Goal: Task Accomplishment & Management: Manage account settings

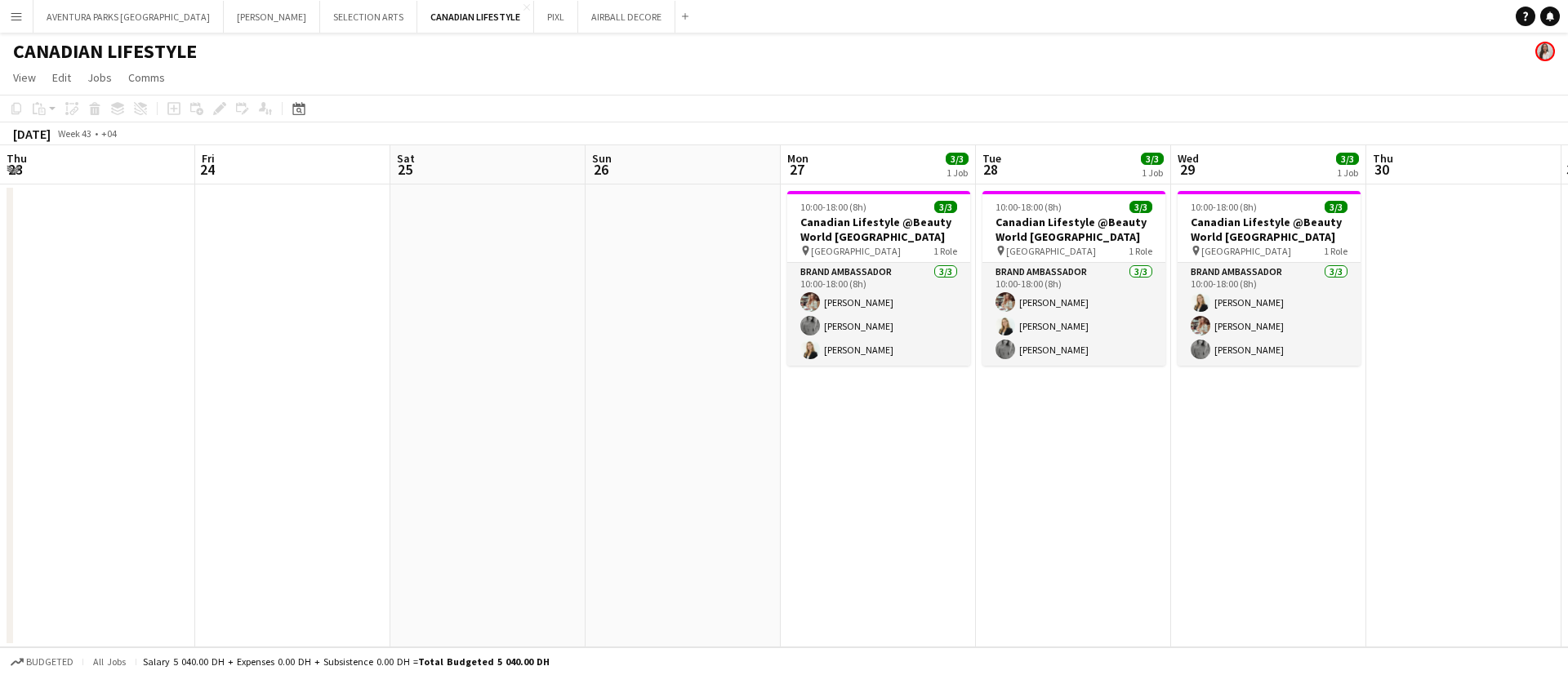
scroll to position [0, 594]
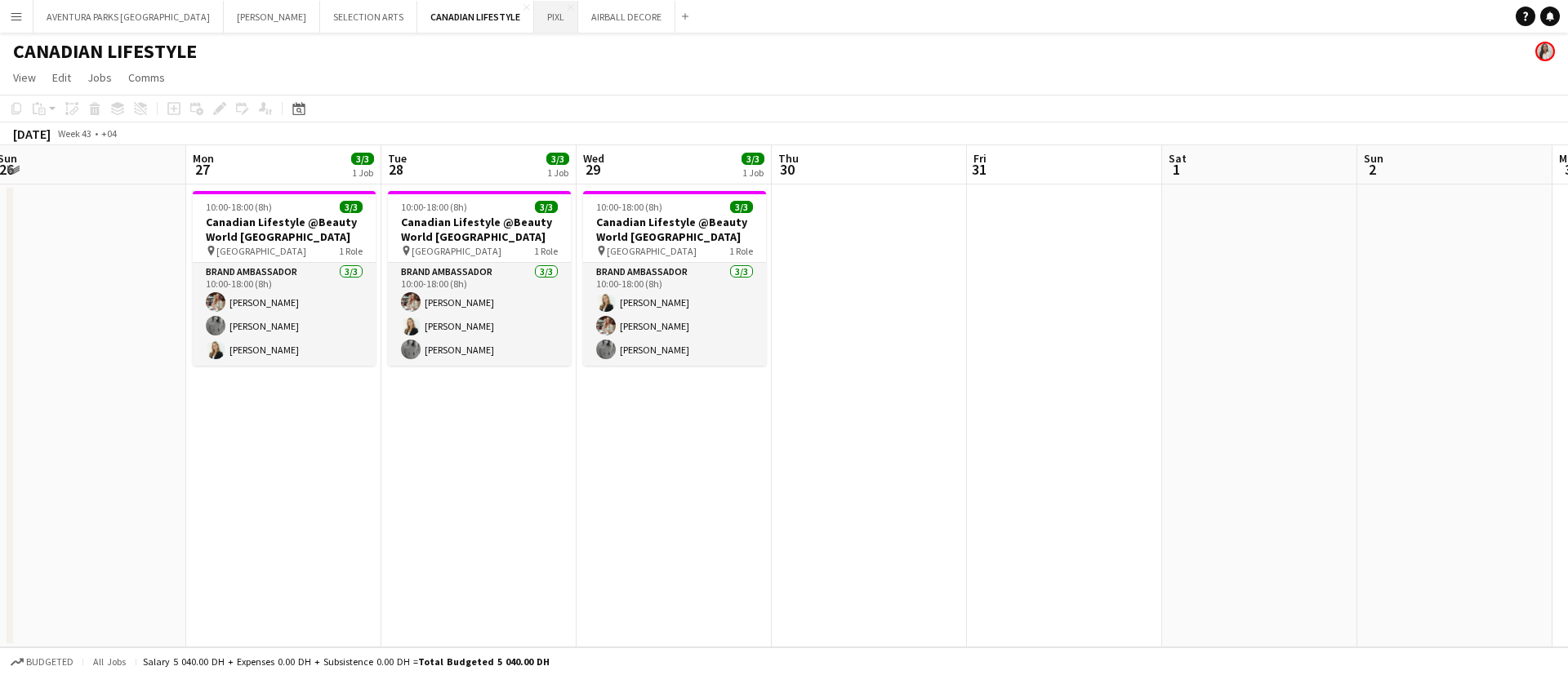
click at [534, 9] on button "PIXL Close" at bounding box center [556, 17] width 44 height 32
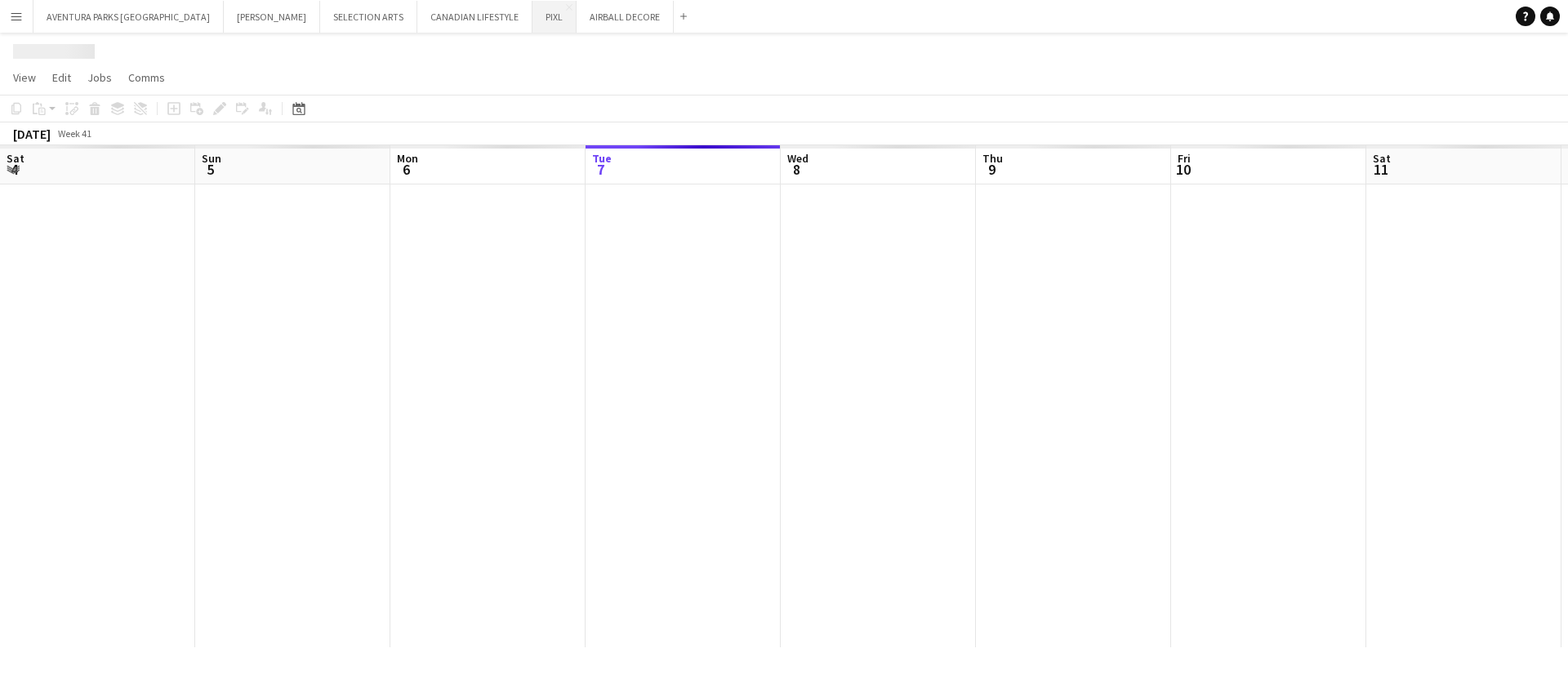
scroll to position [0, 391]
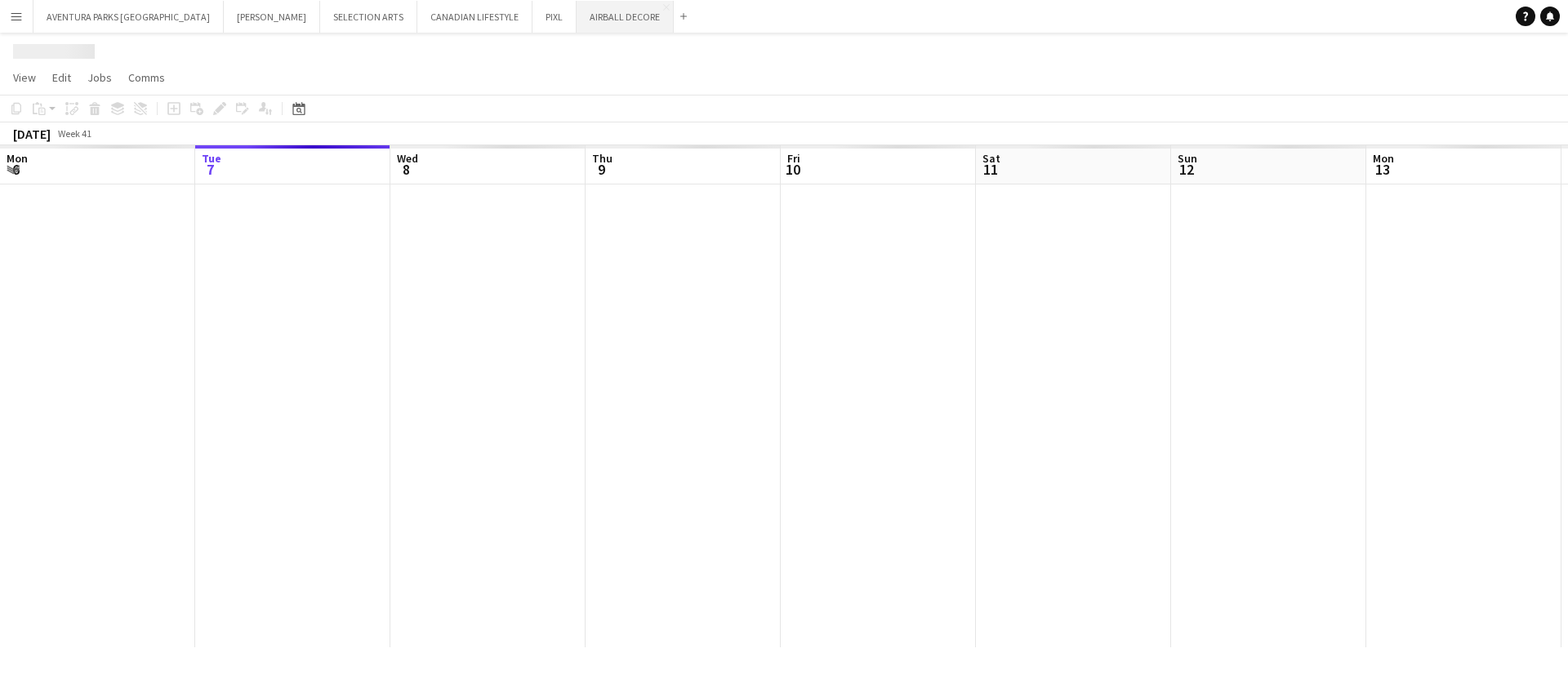
click at [576, 21] on button "AIRBALL DECORE Close" at bounding box center [624, 17] width 97 height 32
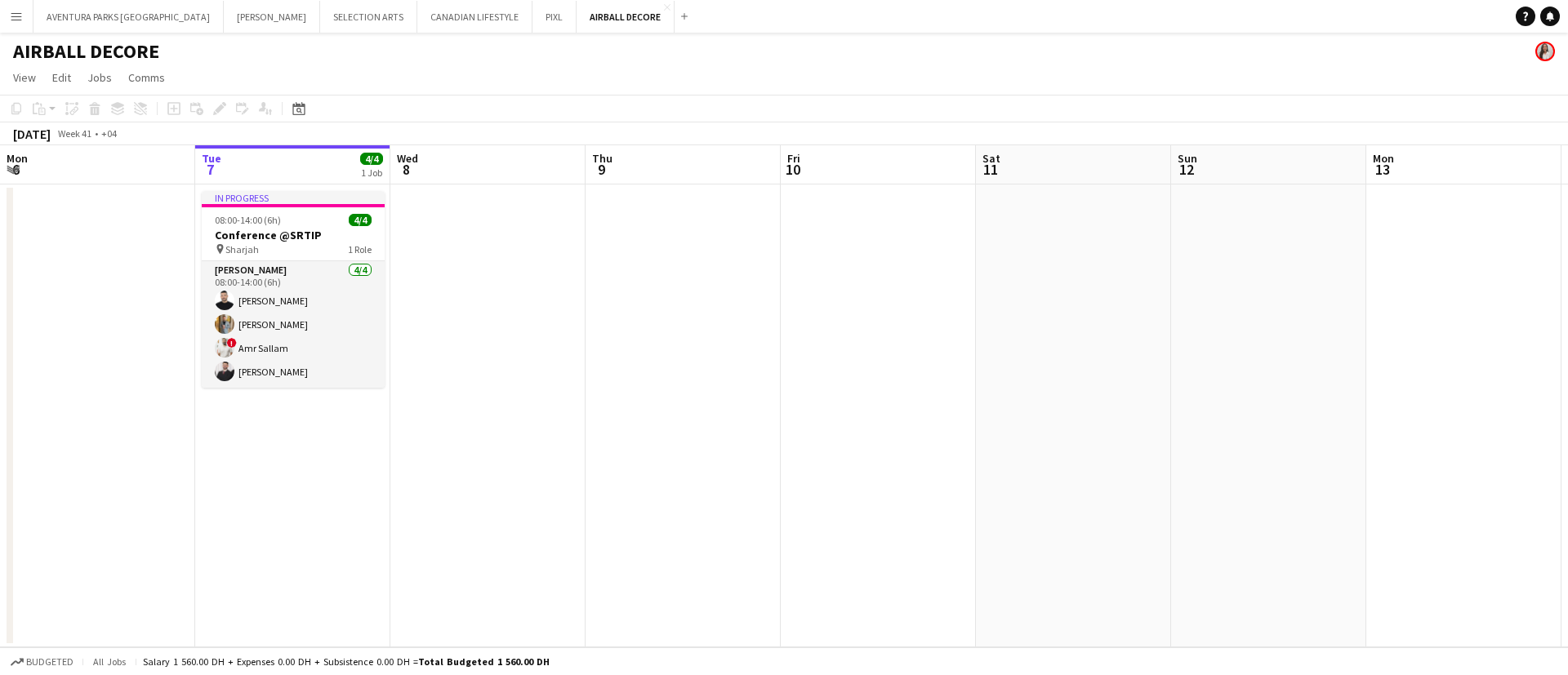
click at [25, 16] on button "Menu" at bounding box center [16, 16] width 33 height 33
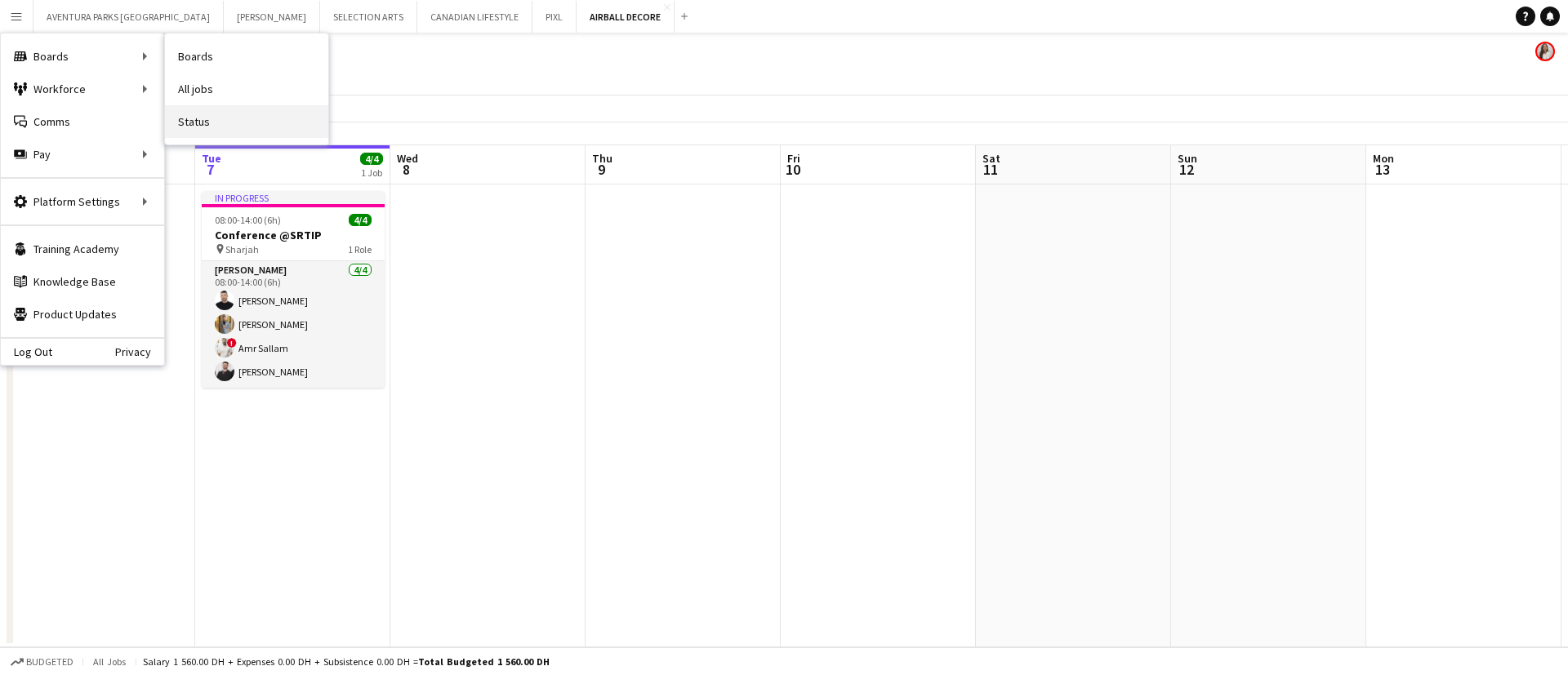
click at [188, 106] on link "Status" at bounding box center [246, 122] width 163 height 33
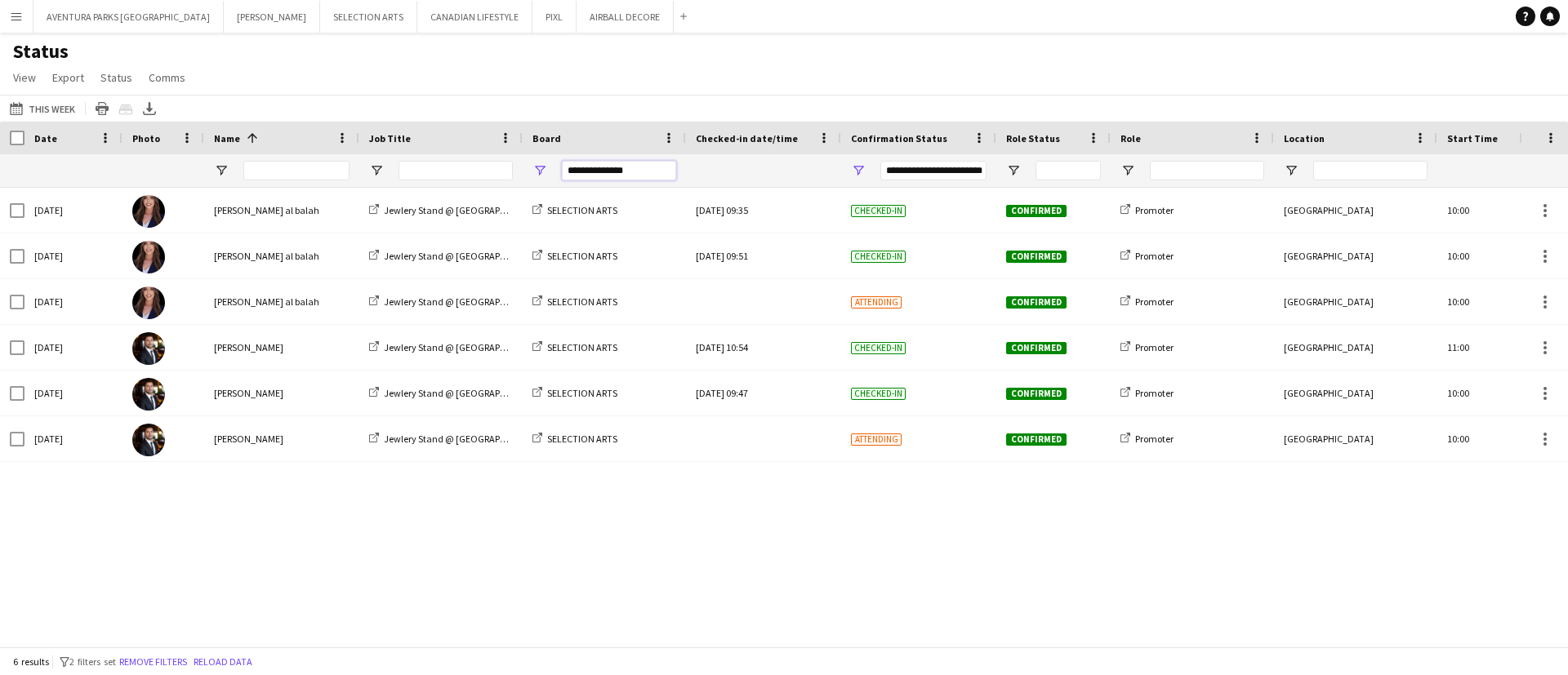
drag, startPoint x: 651, startPoint y: 169, endPoint x: 541, endPoint y: 169, distance: 110.0
click at [541, 169] on div "**********" at bounding box center [604, 170] width 163 height 33
type input "**********"
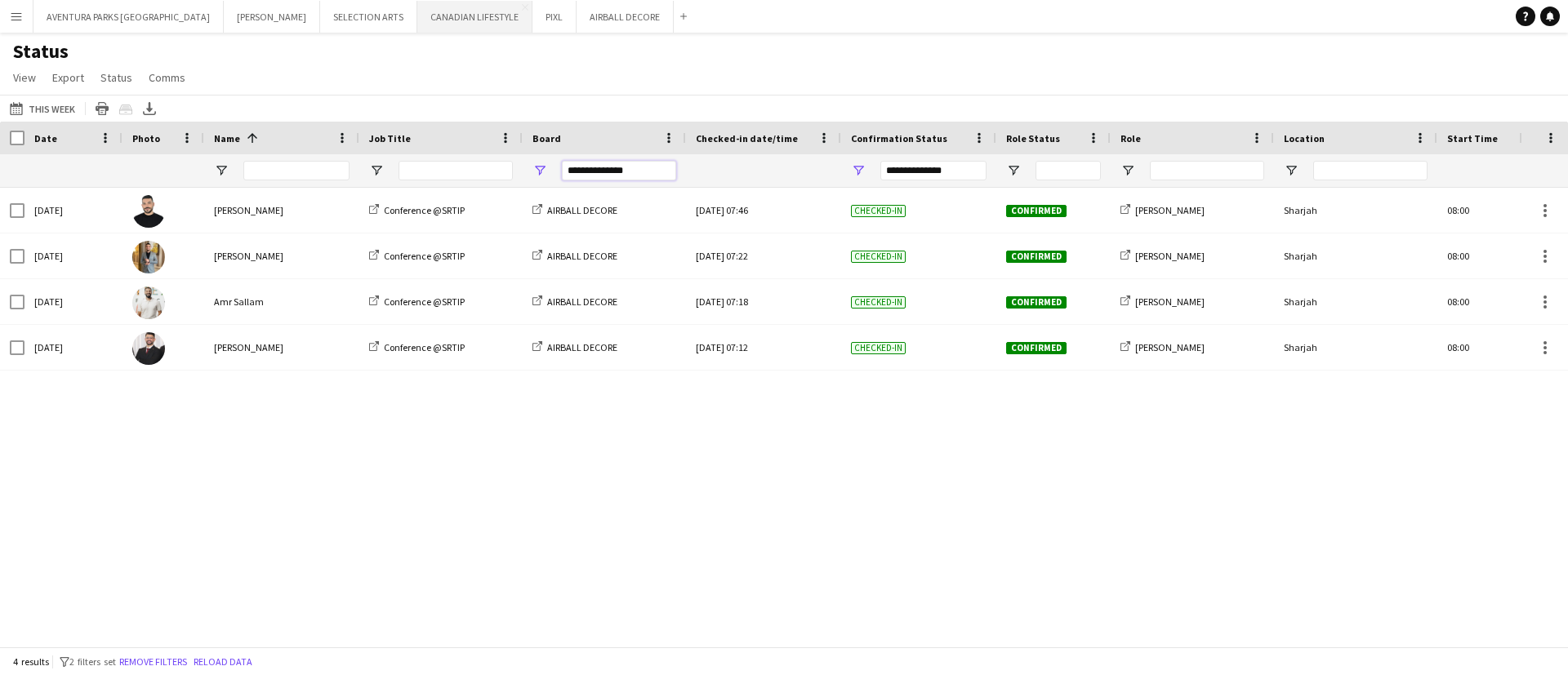
type input "**********"
click at [418, 22] on button "CANADIAN LIFESTYLE Close" at bounding box center [474, 17] width 115 height 32
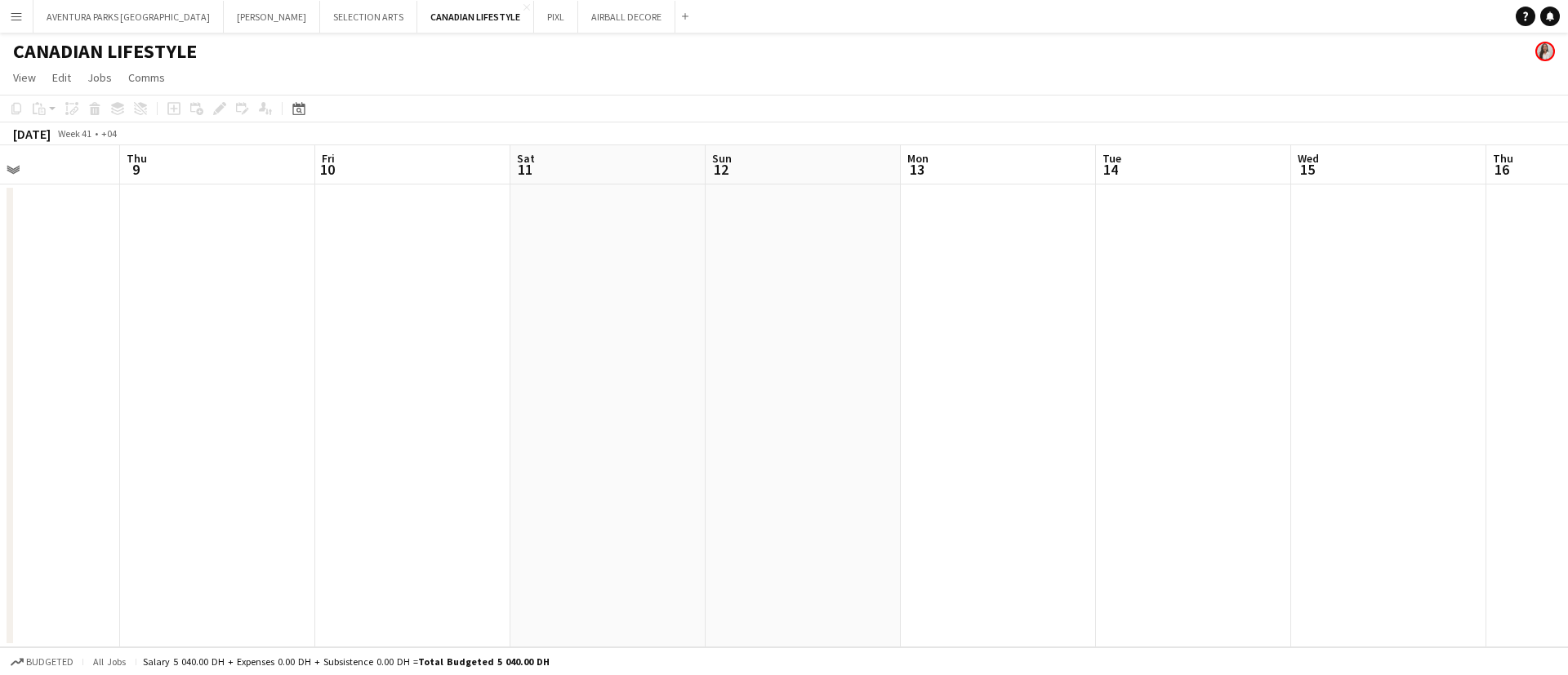
drag, startPoint x: 672, startPoint y: 304, endPoint x: 489, endPoint y: 304, distance: 183.0
click at [486, 304] on app-calendar-viewport "Sun 5 Mon 6 Tue 7 Wed 8 Thu 9 Fri 10 Sat 11 Sun 12 Mon 13 Tue 14 Wed 15 Thu 16 …" at bounding box center [784, 397] width 1568 height 503
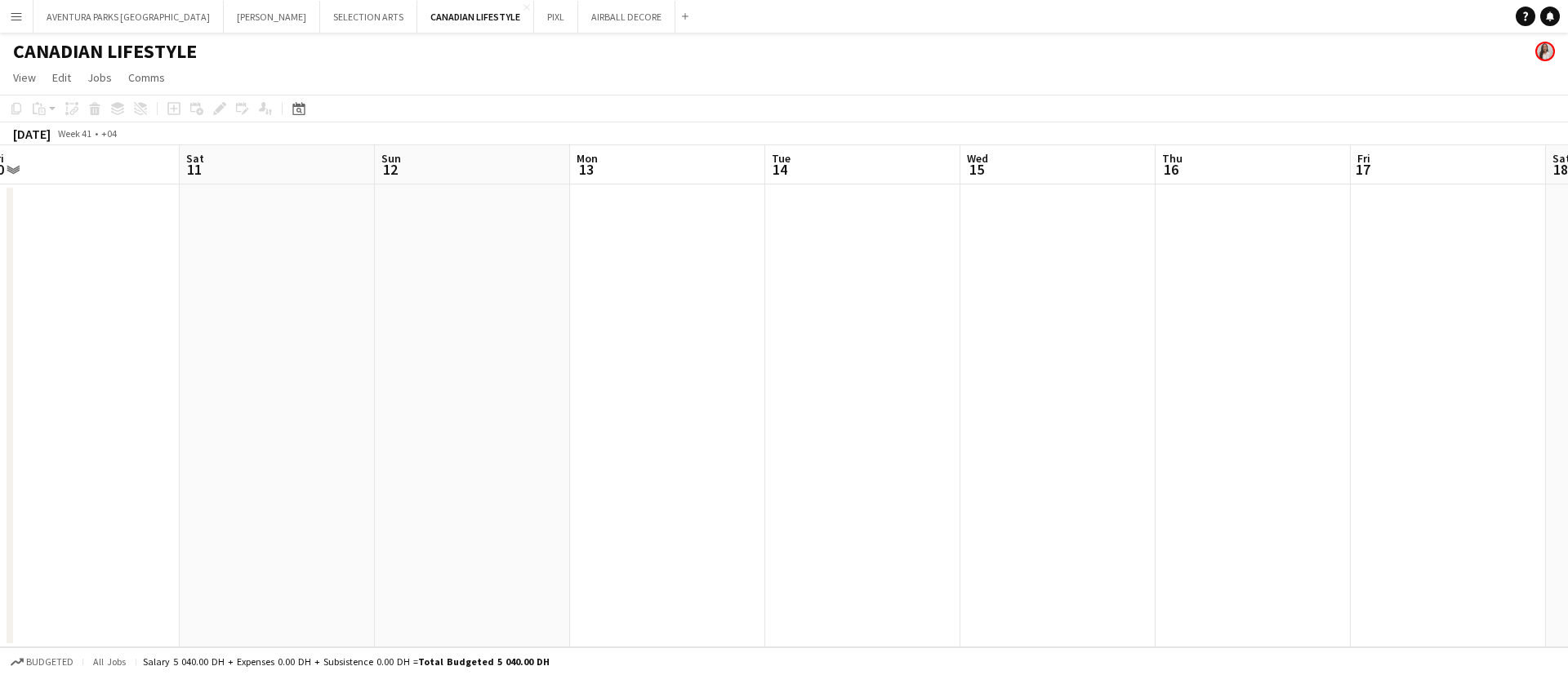
drag, startPoint x: 1103, startPoint y: 323, endPoint x: 609, endPoint y: 323, distance: 494.0
click at [609, 323] on app-calendar-viewport "Tue 7 Wed 8 Thu 9 Fri 10 Sat 11 Sun 12 Mon 13 Tue 14 Wed 15 Thu 16 Fri 17 Sat 1…" at bounding box center [784, 397] width 1568 height 503
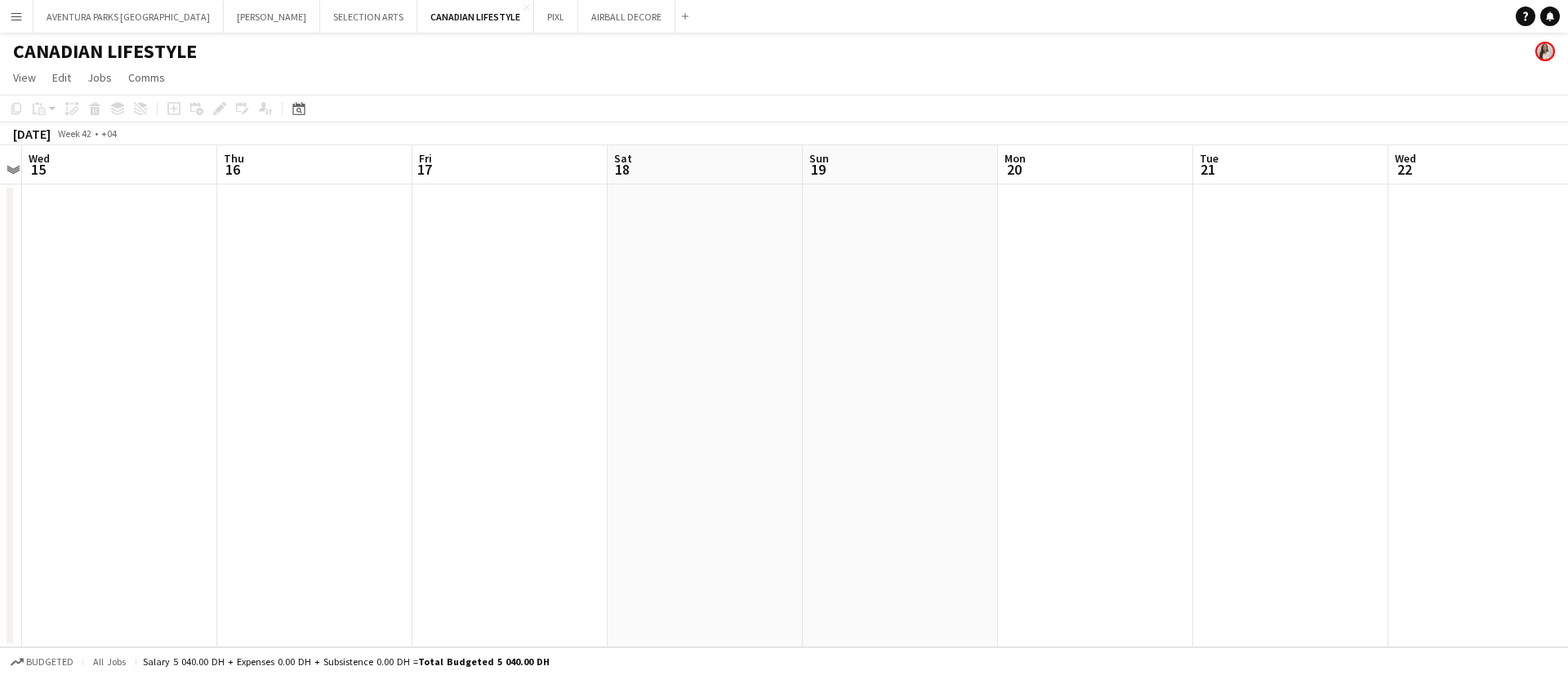
drag, startPoint x: 1102, startPoint y: 324, endPoint x: 737, endPoint y: 309, distance: 365.3
click at [674, 322] on app-calendar-viewport "Sun 12 Mon 13 Tue 14 Wed 15 Thu 16 Fri 17 Sat 18 Sun 19 Mon 20 Tue 21 Wed 22 Th…" at bounding box center [784, 397] width 1568 height 503
drag, startPoint x: 1383, startPoint y: 323, endPoint x: 839, endPoint y: 308, distance: 544.2
click at [843, 309] on app-calendar-viewport "Mon 13 Tue 14 Wed 15 Thu 16 Fri 17 Sat 18 Sun 19 Mon 20 Tue 21 Wed 22 Thu 23 Fr…" at bounding box center [784, 397] width 1568 height 503
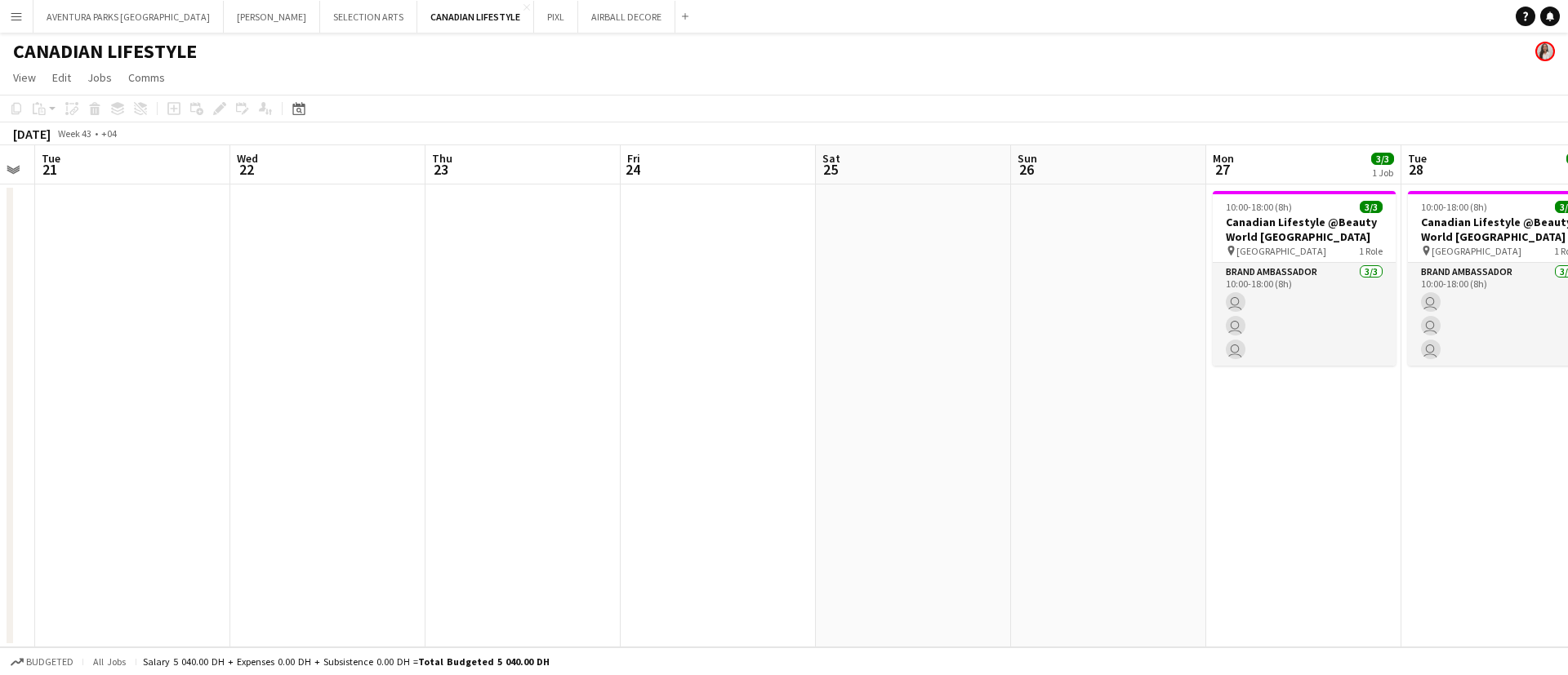
drag, startPoint x: 1476, startPoint y: 312, endPoint x: 881, endPoint y: 297, distance: 595.2
click at [881, 297] on app-calendar-viewport "Sat 18 Sun 19 Mon 20 Tue 21 Wed 22 Thu 23 Fri 24 Sat 25 Sun 26 Mon 27 3/3 1 Job…" at bounding box center [784, 397] width 1568 height 503
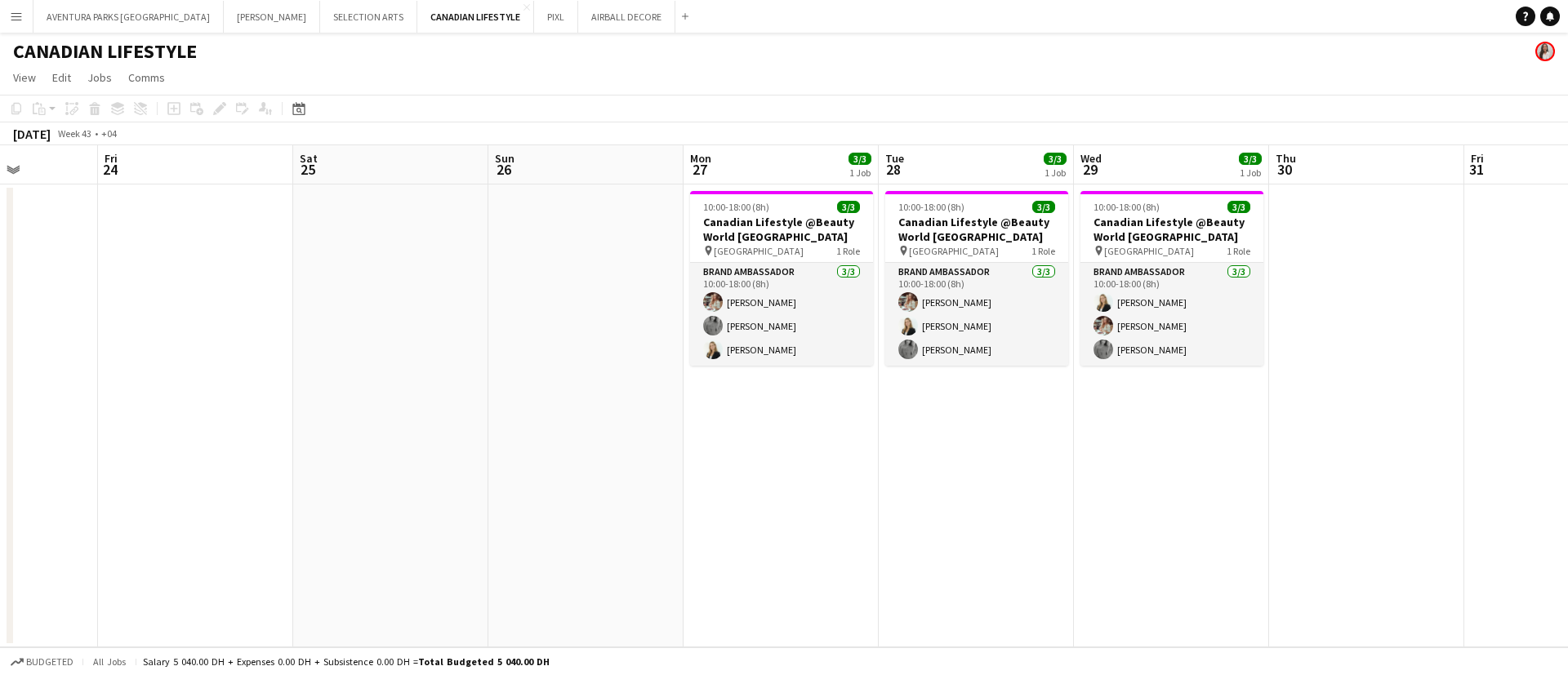
scroll to position [0, 489]
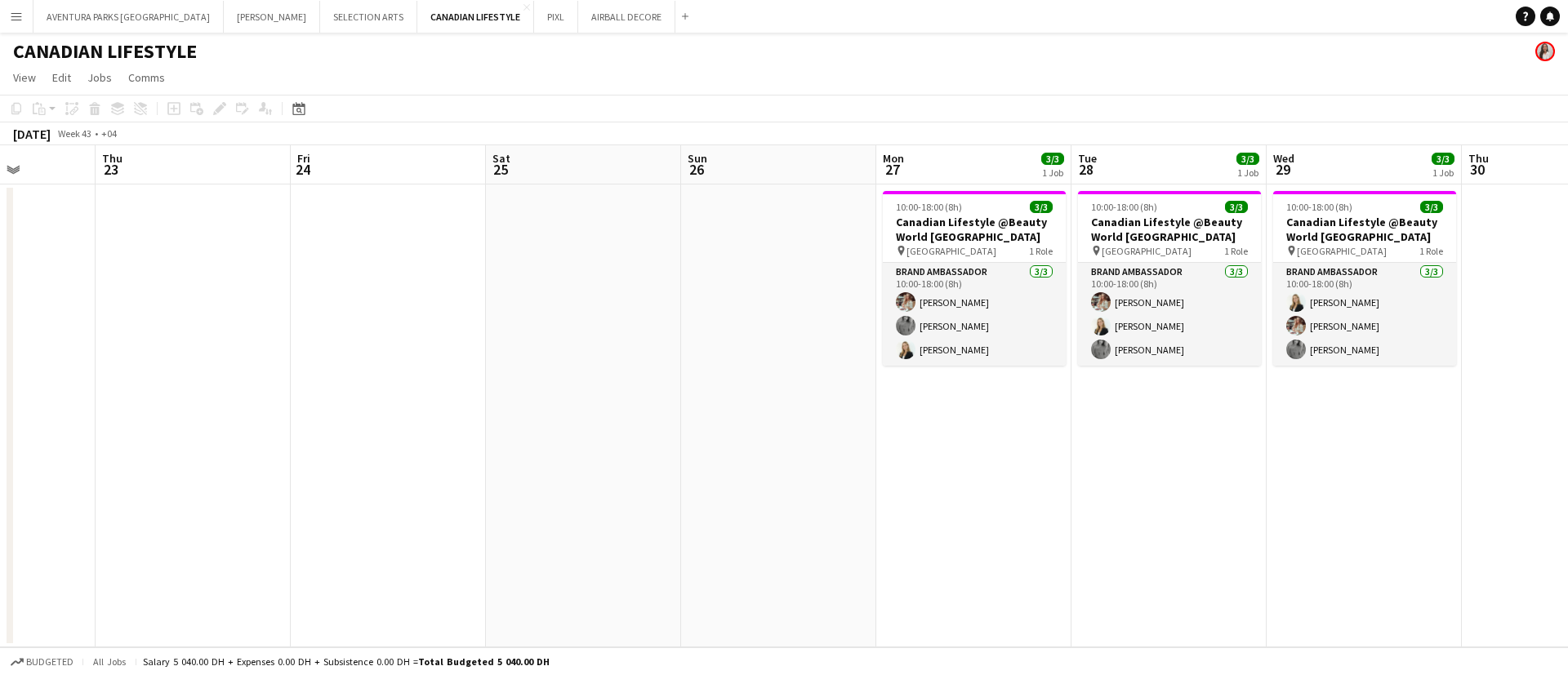
click at [626, 277] on app-calendar-viewport "Mon 20 Tue 21 Wed 22 Thu 23 Fri 24 Sat 25 Sun 26 Mon 27 3/3 1 Job Tue 28 3/3 1 …" at bounding box center [784, 397] width 1568 height 503
drag, startPoint x: 761, startPoint y: 547, endPoint x: 659, endPoint y: 490, distance: 116.8
click at [752, 548] on app-calendar-viewport "Mon 20 Tue 21 Wed 22 Thu 23 Fri 24 Sat 25 Sun 26 Mon 27 3/3 1 Job Tue 28 3/3 1 …" at bounding box center [784, 397] width 1568 height 503
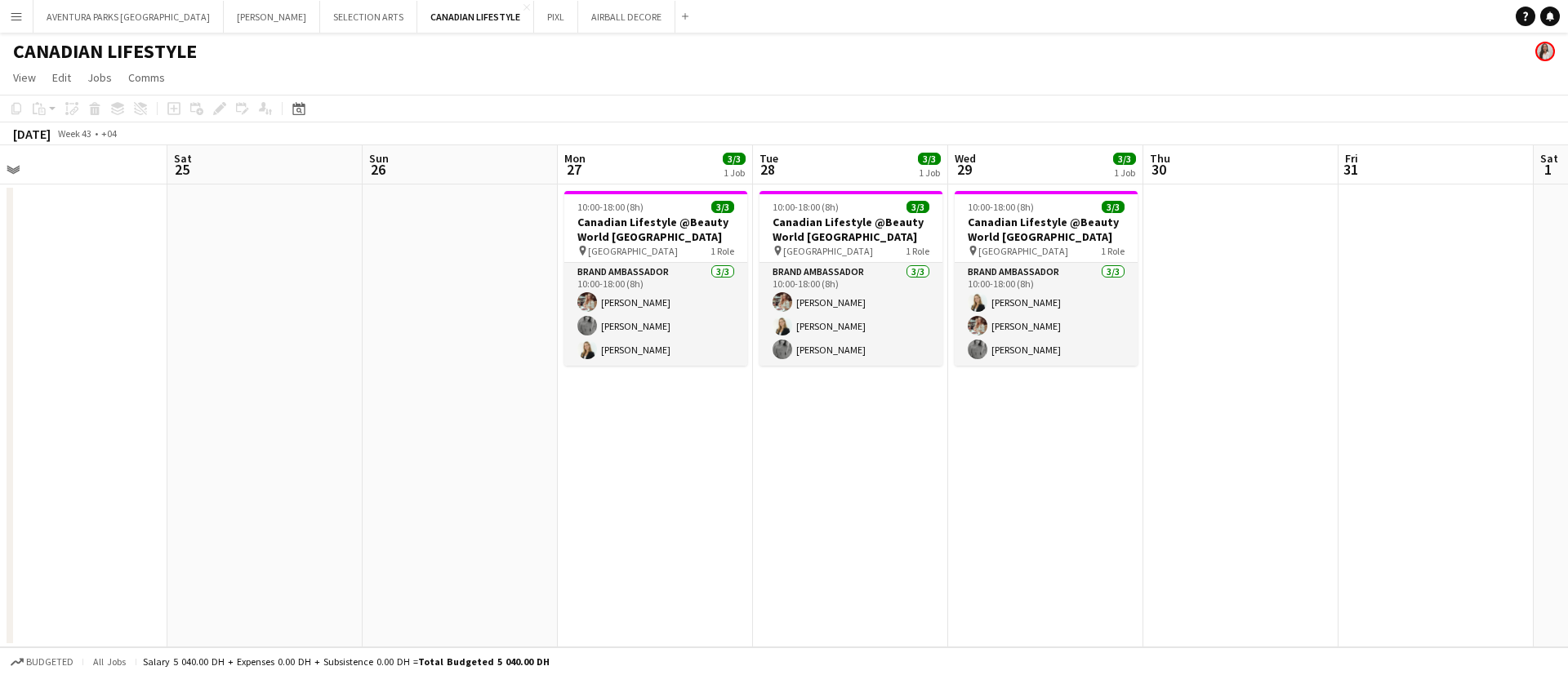
drag, startPoint x: 1000, startPoint y: 388, endPoint x: 611, endPoint y: 372, distance: 389.3
click at [611, 372] on app-calendar-viewport "Tue 21 Wed 22 Thu 23 Fri 24 Sat 25 Sun 26 Mon 27 3/3 1 Job Tue 28 3/3 1 Job Wed…" at bounding box center [784, 397] width 1568 height 503
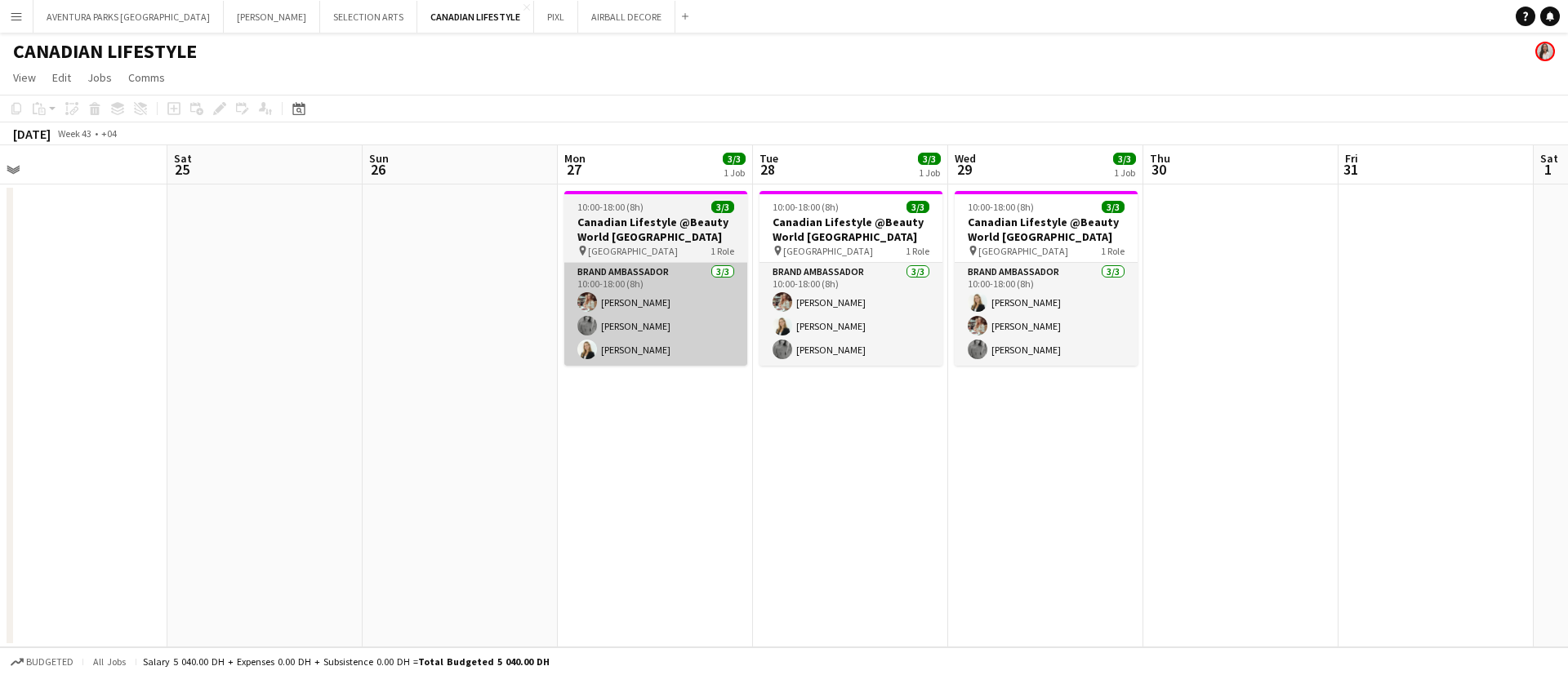
scroll to position [0, 631]
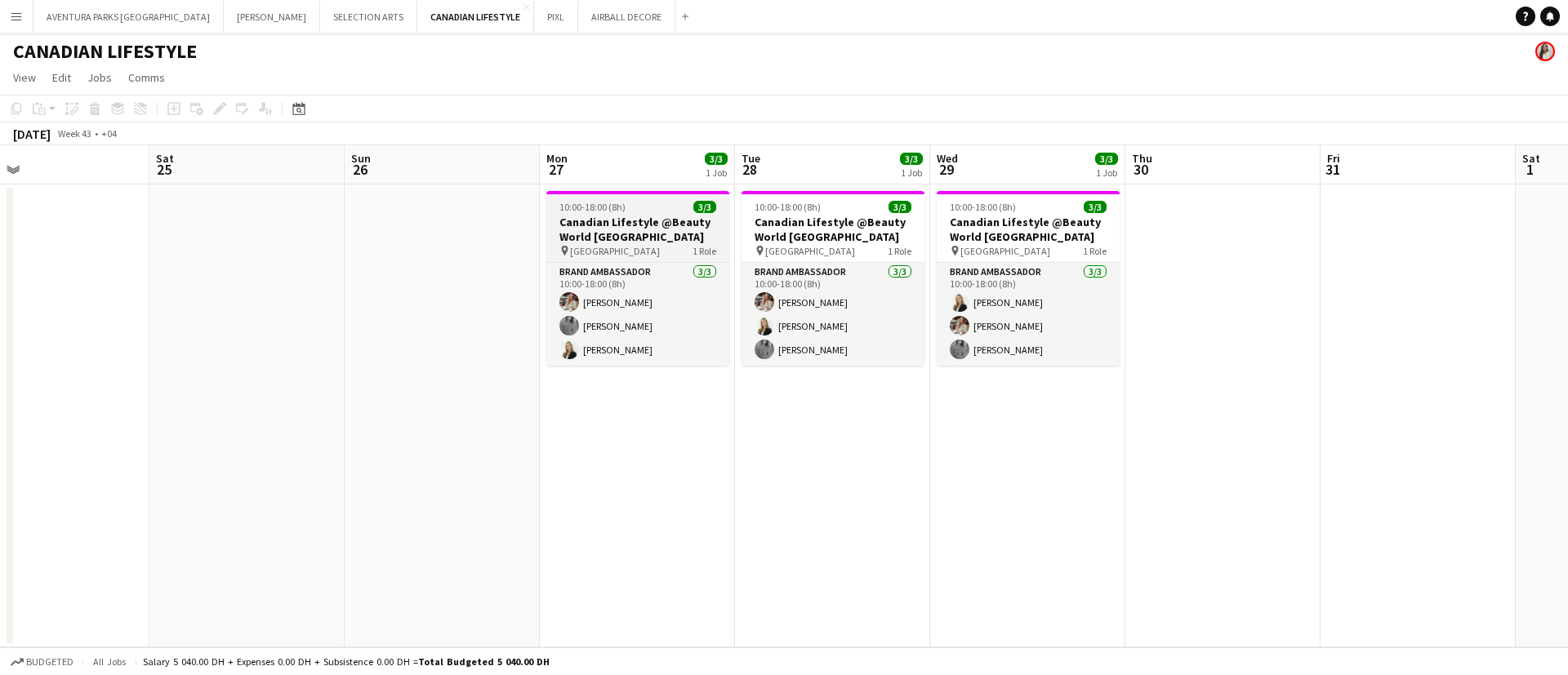
click at [665, 222] on h3 "Canadian Lifestyle @Beauty World [GEOGRAPHIC_DATA]" at bounding box center [637, 228] width 182 height 29
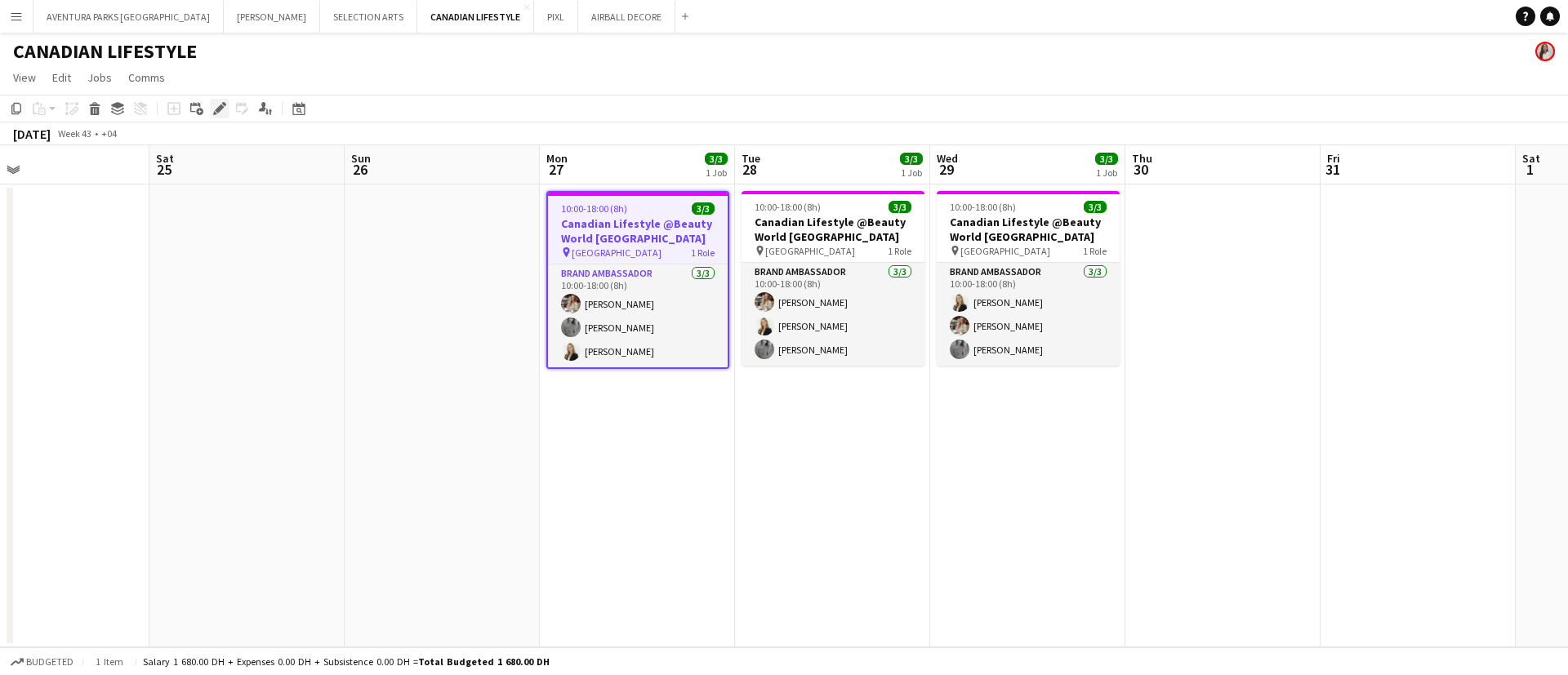
click at [222, 110] on icon "Edit" at bounding box center [219, 108] width 13 height 13
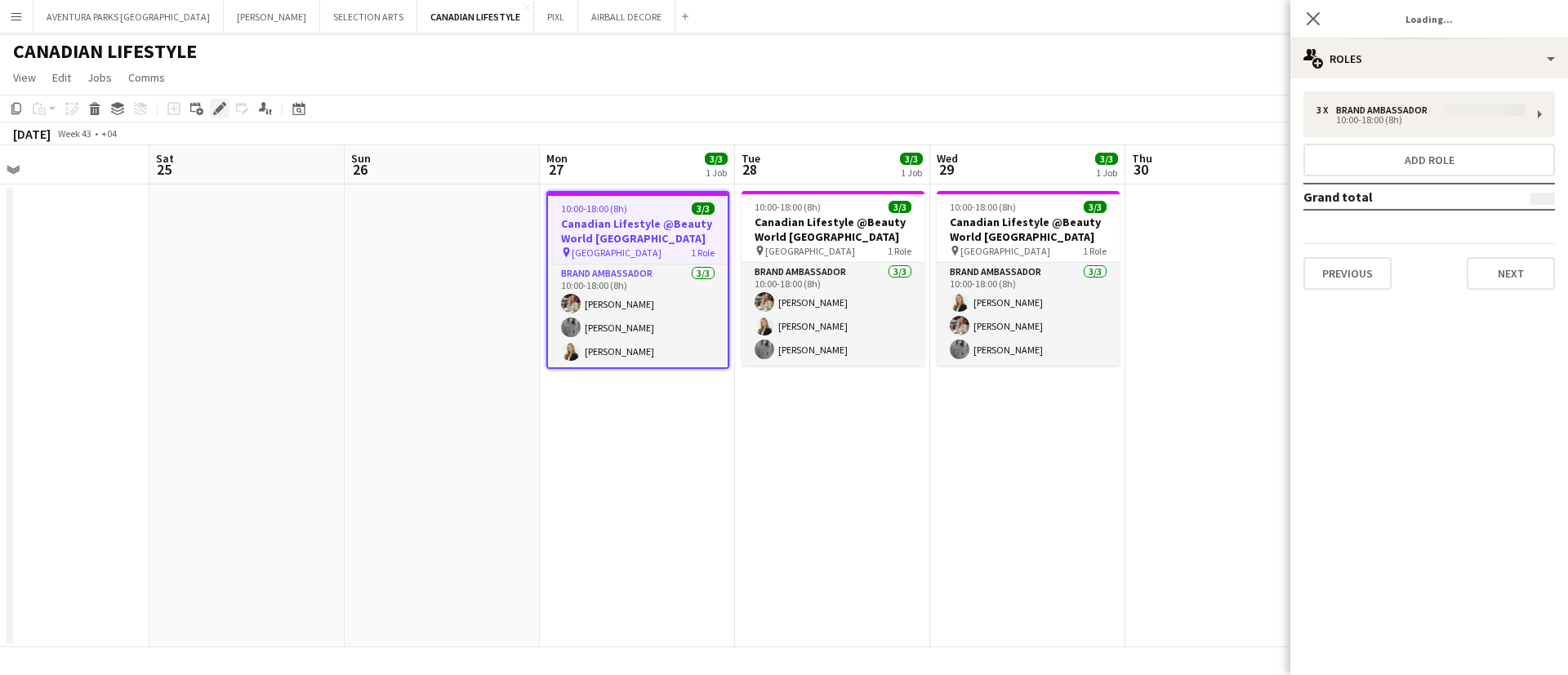
type input "**********"
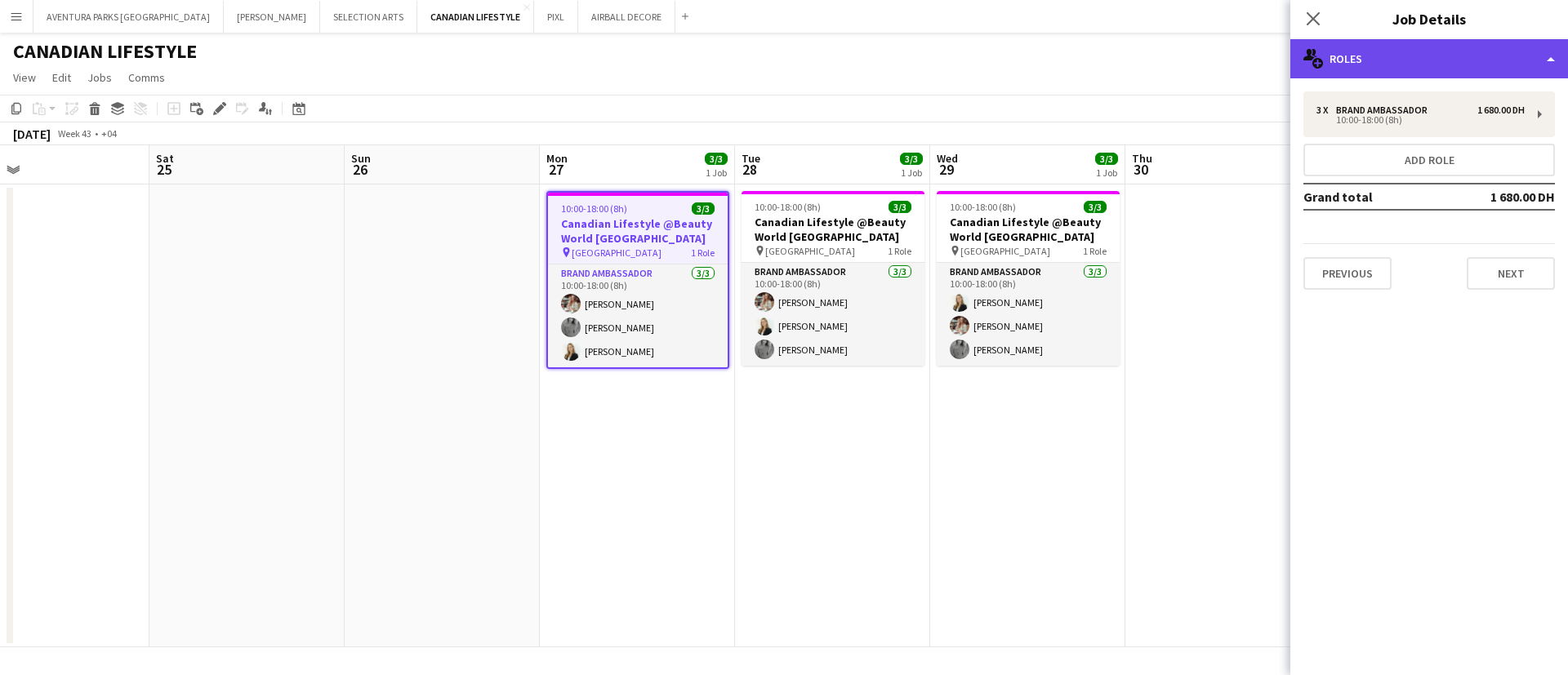
click at [1408, 49] on div "multiple-users-add Roles" at bounding box center [1428, 58] width 277 height 39
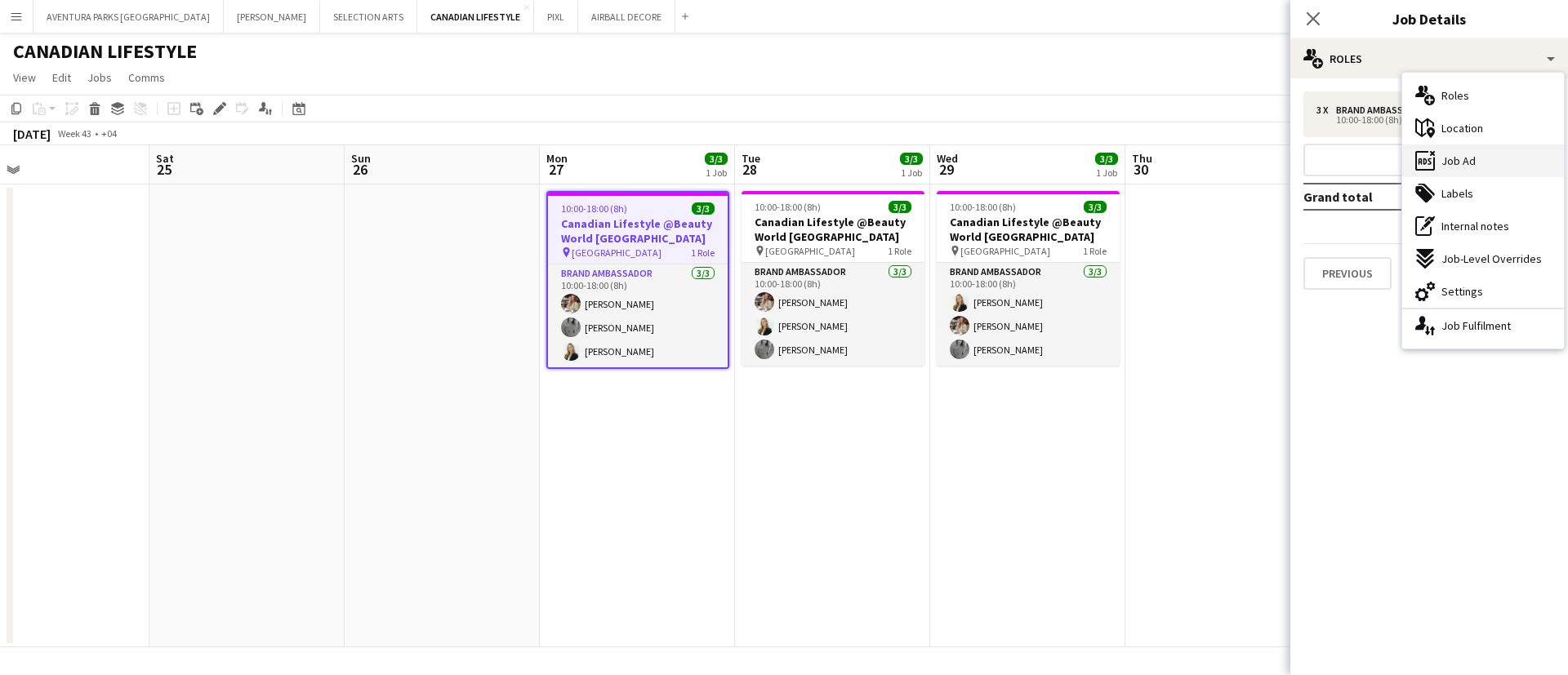
click at [1462, 165] on span "Job Ad" at bounding box center [1458, 161] width 34 height 15
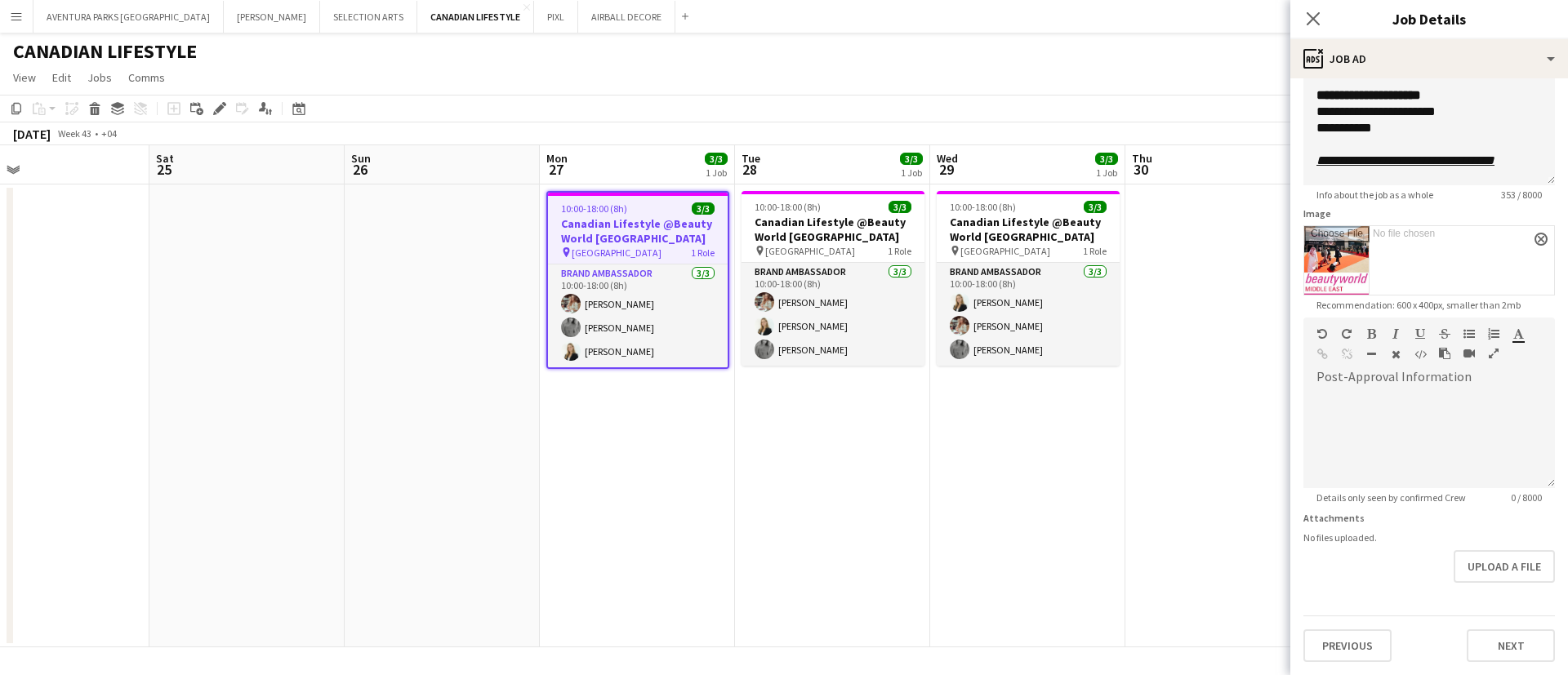
scroll to position [147, 0]
